Goal: Task Accomplishment & Management: Use online tool/utility

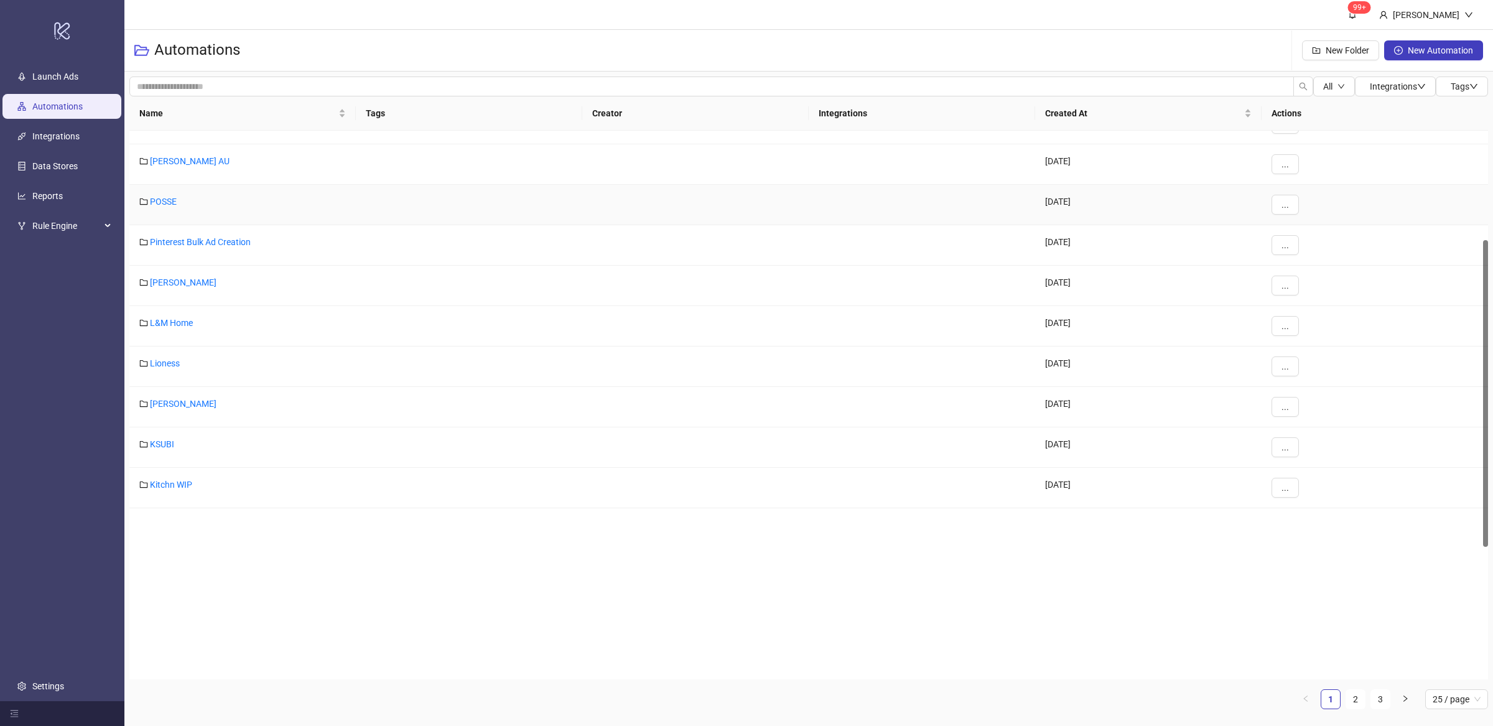
scroll to position [461, 0]
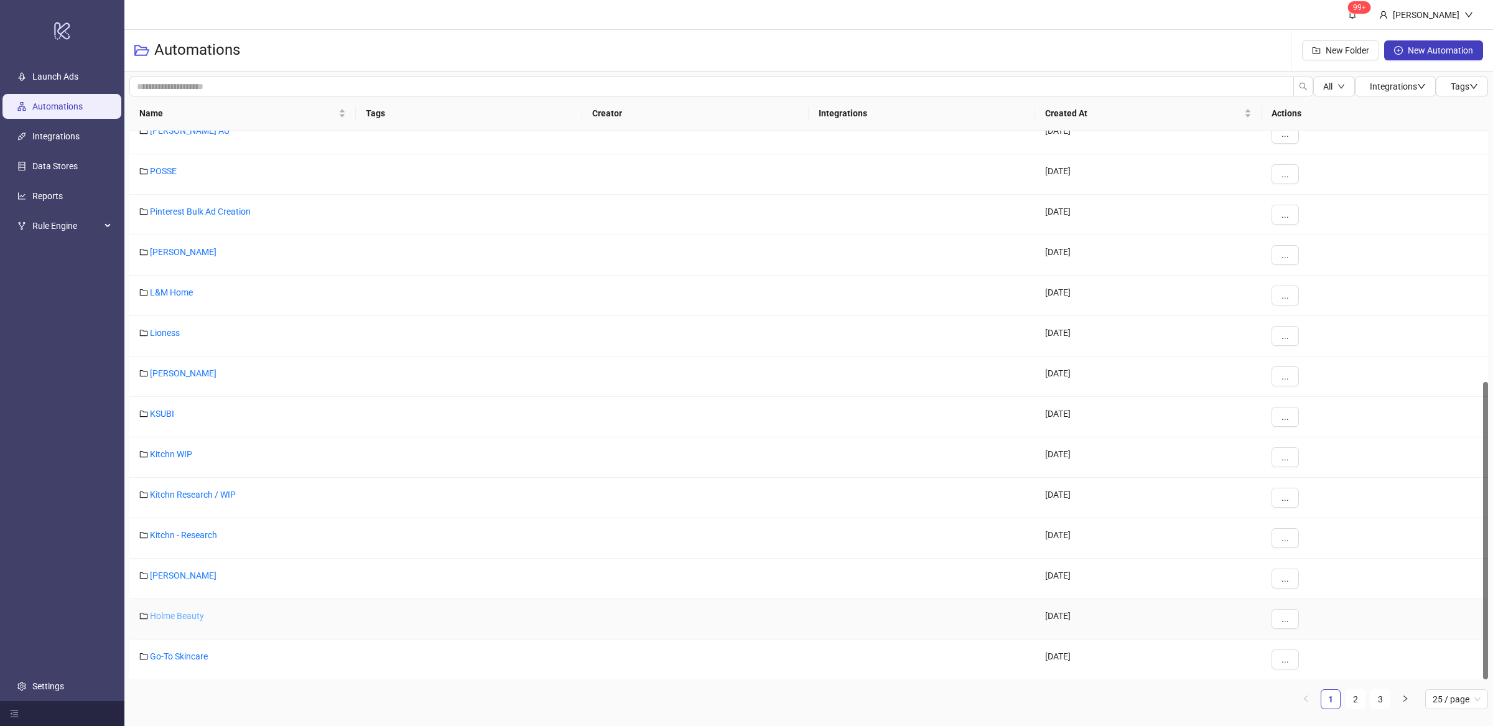
click at [190, 614] on link "Holme Beauty" at bounding box center [177, 616] width 54 height 10
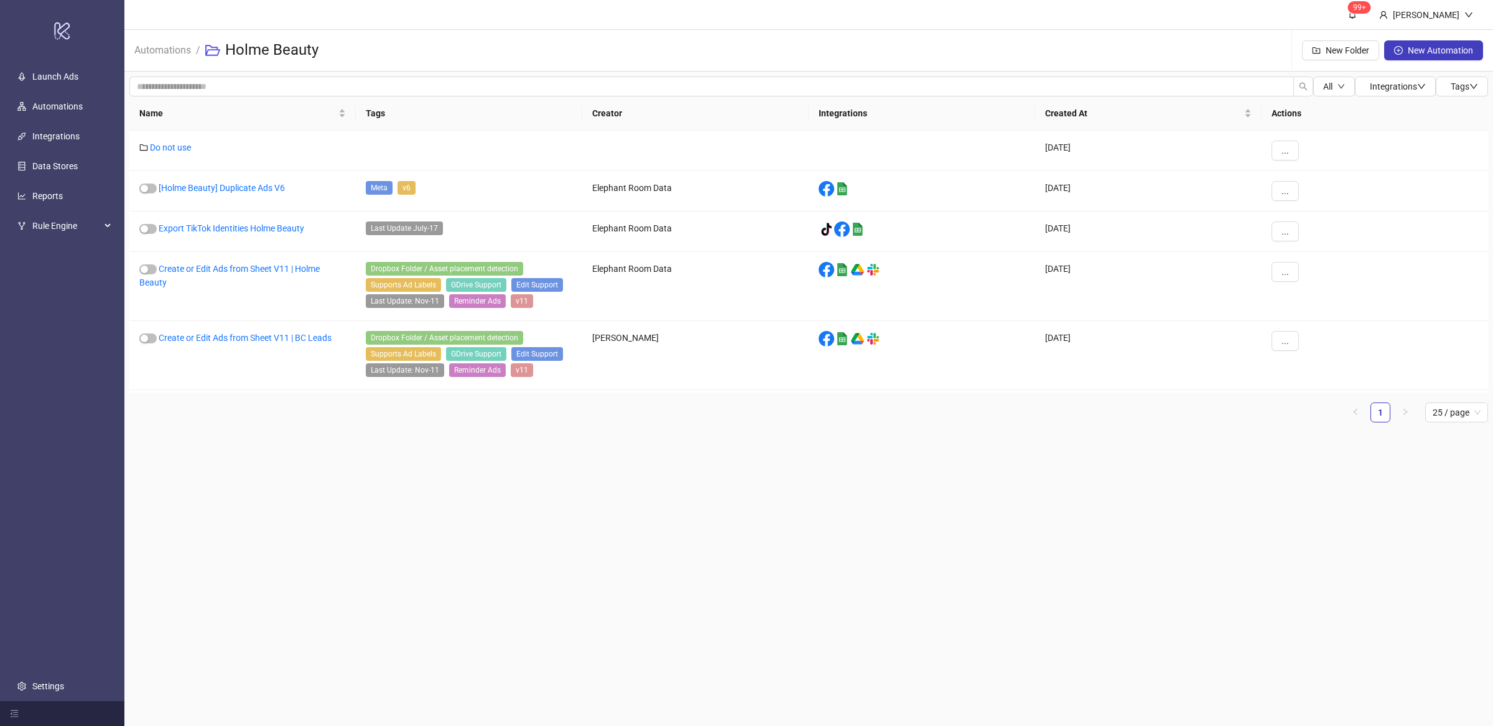
drag, startPoint x: 503, startPoint y: 558, endPoint x: 498, endPoint y: 567, distance: 10.9
click at [503, 560] on main "99+ [PERSON_NAME] Automations / Holme Beauty New Folder New Automation All Inte…" at bounding box center [808, 363] width 1368 height 726
click at [484, 573] on main "99+ [PERSON_NAME] Automations / Holme Beauty New Folder New Automation All Inte…" at bounding box center [808, 363] width 1368 height 726
click at [468, 600] on main "99+ [PERSON_NAME] Automations / Holme Beauty New Folder New Automation All Inte…" at bounding box center [808, 363] width 1368 height 726
click at [231, 557] on main "99+ [PERSON_NAME] Automations / Holme Beauty New Folder New Automation All Inte…" at bounding box center [808, 363] width 1368 height 726
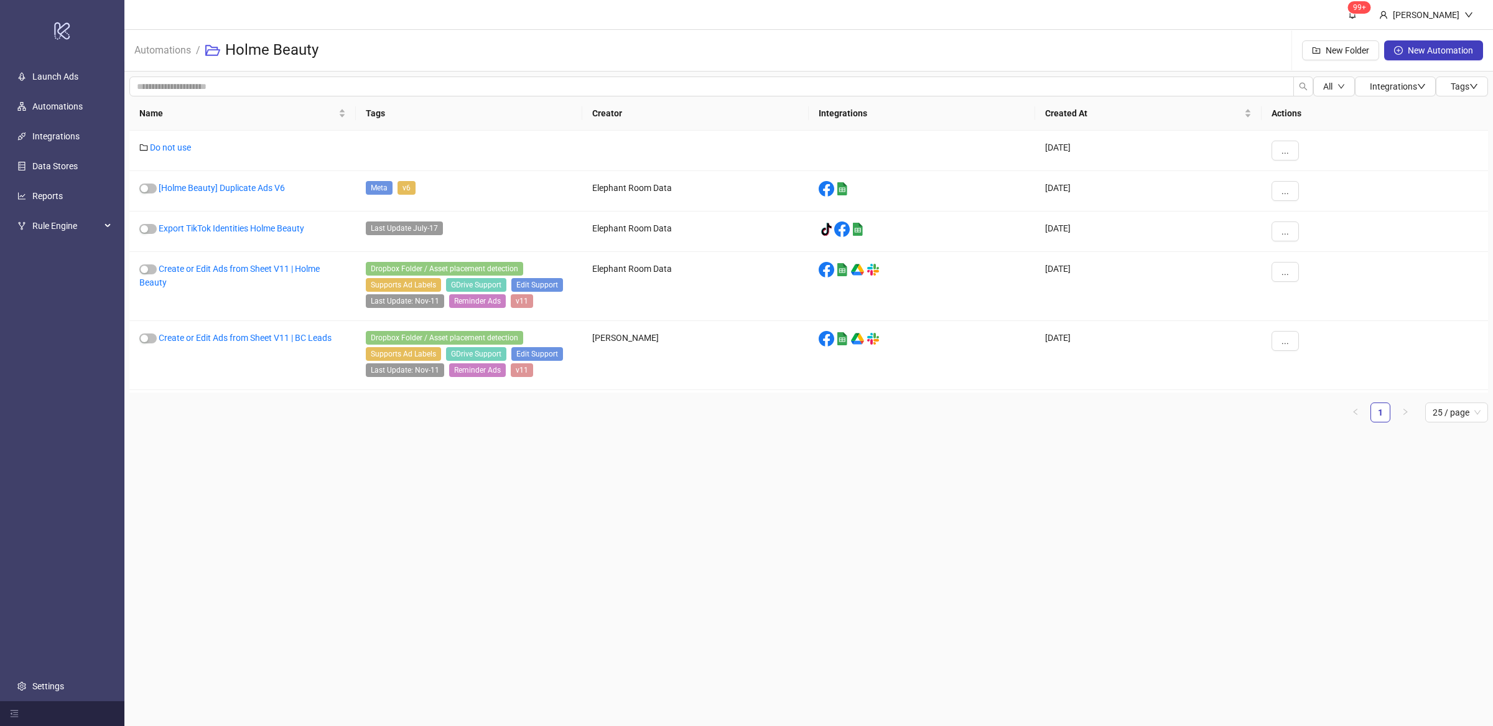
click at [364, 536] on main "99+ [PERSON_NAME] Automations / Holme Beauty New Folder New Automation All Inte…" at bounding box center [808, 363] width 1368 height 726
click at [366, 541] on main "99+ [PERSON_NAME] Automations / Holme Beauty New Folder New Automation All Inte…" at bounding box center [808, 363] width 1368 height 726
click at [366, 536] on main "99+ [PERSON_NAME] Automations / Holme Beauty New Folder New Automation All Inte…" at bounding box center [808, 363] width 1368 height 726
click at [362, 532] on main "99+ [PERSON_NAME] Automations / Holme Beauty New Folder New Automation All Inte…" at bounding box center [808, 363] width 1368 height 726
click at [318, 461] on main "99+ [PERSON_NAME] Automations / Holme Beauty New Folder New Automation All Inte…" at bounding box center [808, 363] width 1368 height 726
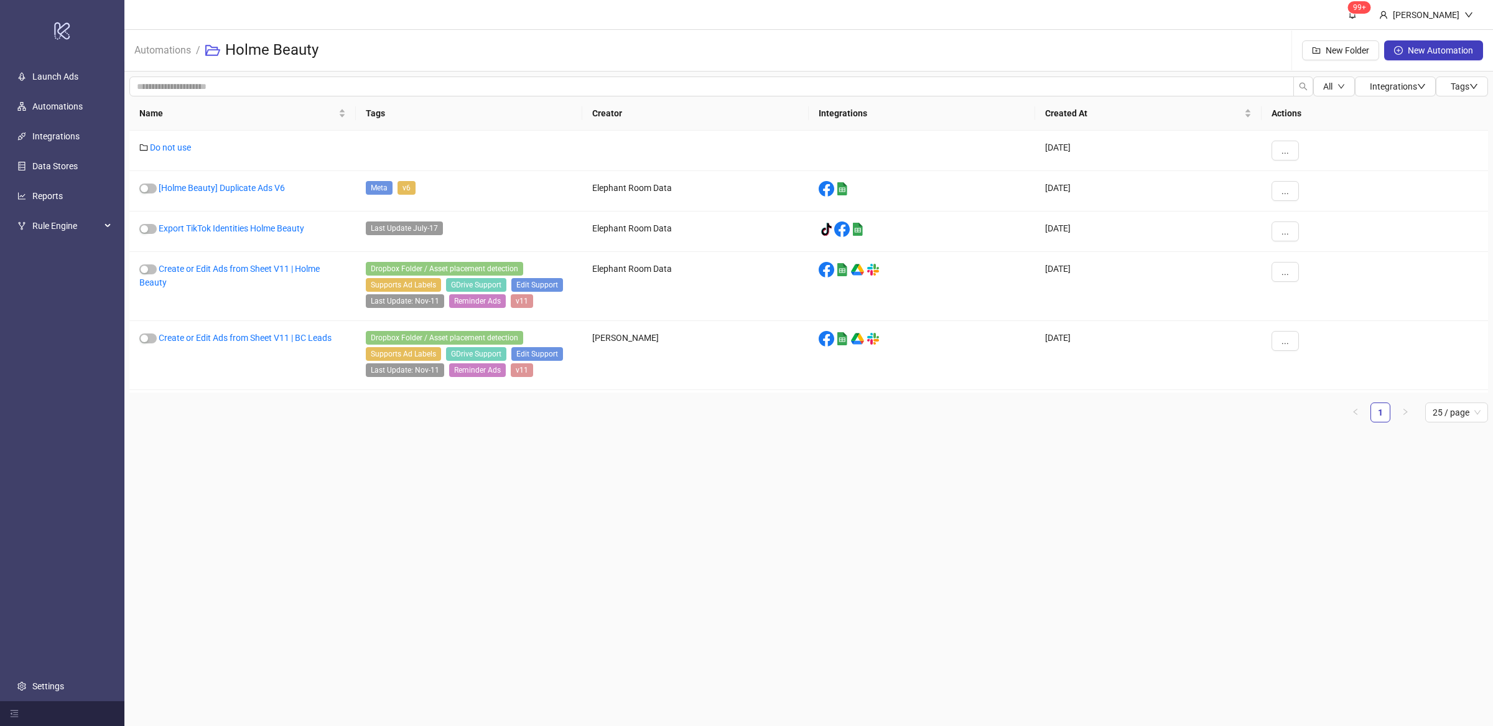
click at [325, 470] on main "99+ [PERSON_NAME] Automations / Holme Beauty New Folder New Automation All Inte…" at bounding box center [808, 363] width 1368 height 726
click at [251, 459] on main "99+ [PERSON_NAME] Automations / Holme Beauty New Folder New Automation All Inte…" at bounding box center [808, 363] width 1368 height 726
click at [263, 453] on main "99+ [PERSON_NAME] Automations / Holme Beauty New Folder New Automation All Inte…" at bounding box center [808, 363] width 1368 height 726
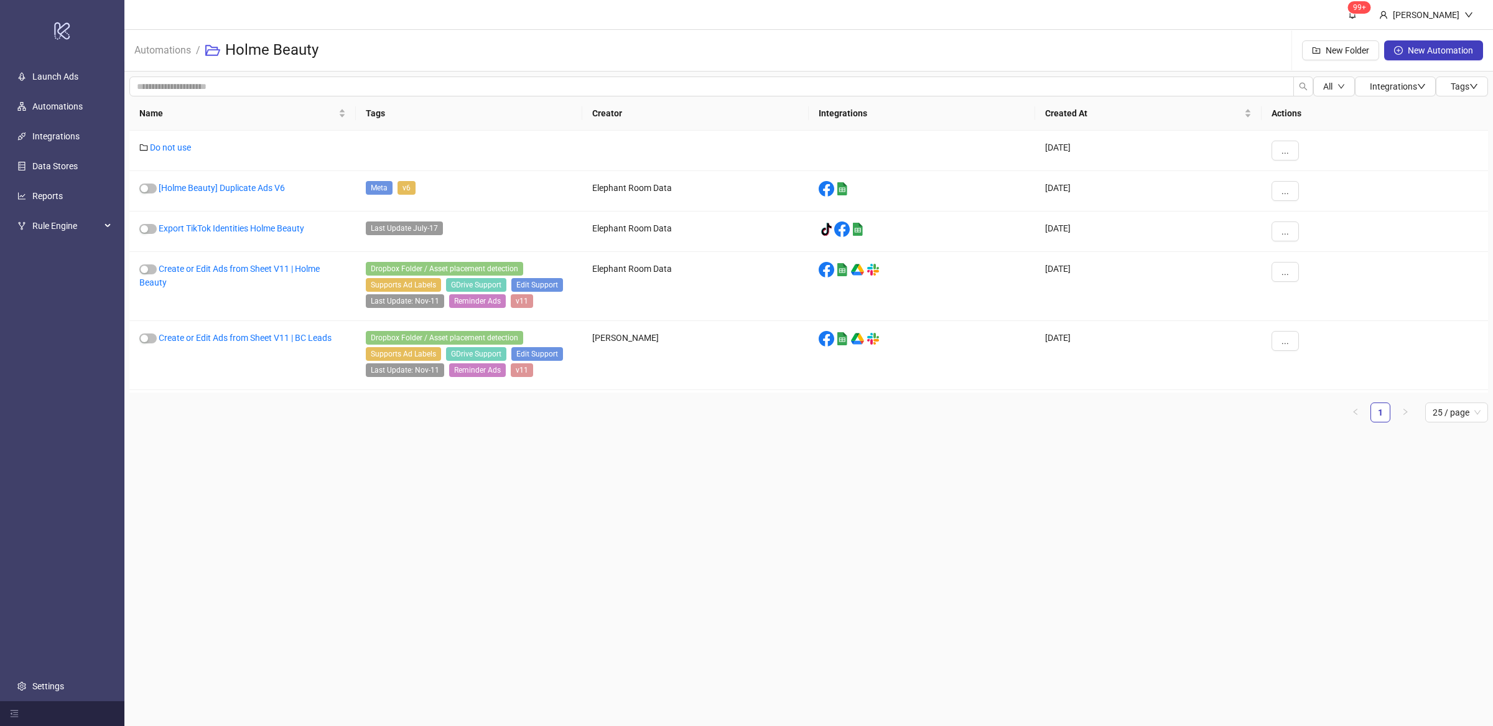
click at [279, 465] on main "99+ [PERSON_NAME] Automations / Holme Beauty New Folder New Automation All Inte…" at bounding box center [808, 363] width 1368 height 726
click at [284, 462] on main "99+ [PERSON_NAME] Automations / Holme Beauty New Folder New Automation All Inte…" at bounding box center [808, 363] width 1368 height 726
click at [277, 343] on link "Create or Edit Ads from Sheet V11 | BC Leads" at bounding box center [245, 338] width 173 height 10
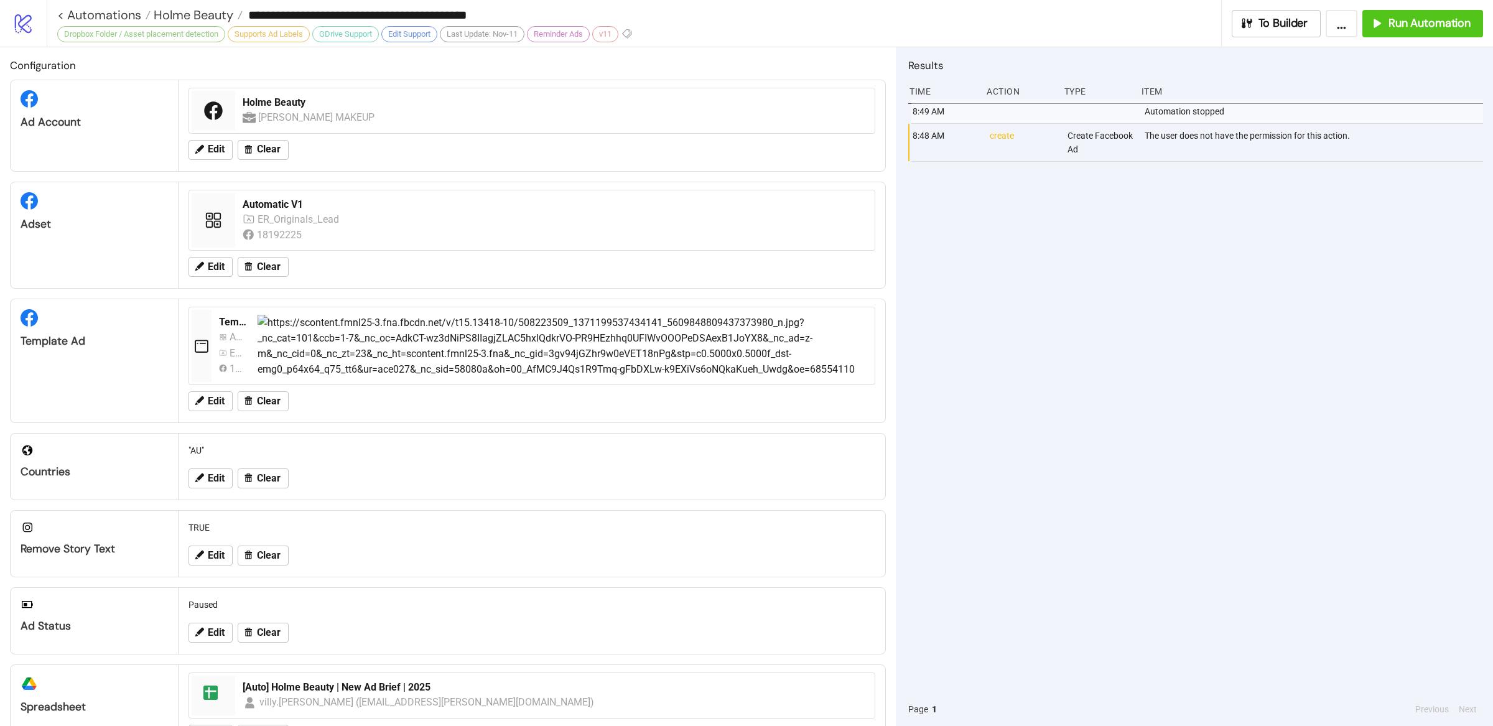
click at [1273, 336] on div "8:49 AM Automation stopped 8:48 AM create Create Facebook Ad The user does not …" at bounding box center [1195, 396] width 575 height 593
click at [1406, 30] on button "Run Automation" at bounding box center [1422, 23] width 121 height 27
